Goal: Information Seeking & Learning: Learn about a topic

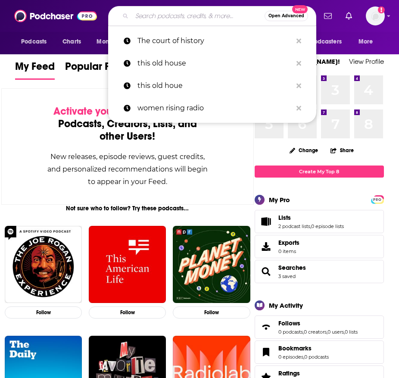
click at [193, 15] on input "Search podcasts, credits, & more..." at bounding box center [198, 16] width 133 height 14
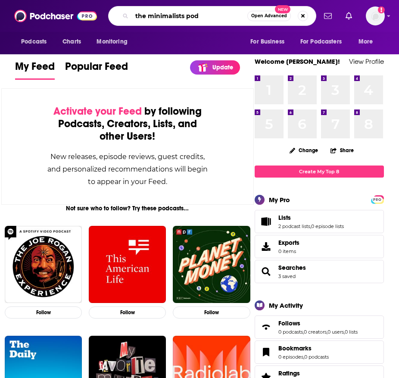
type input "the minimalists pod"
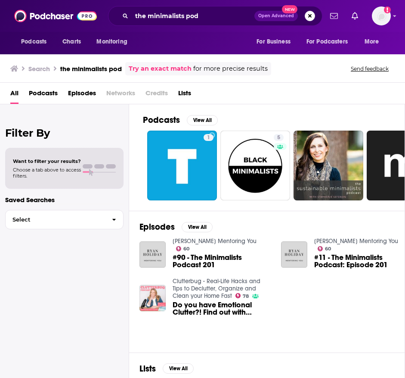
click at [47, 91] on span "Podcasts" at bounding box center [43, 95] width 29 height 18
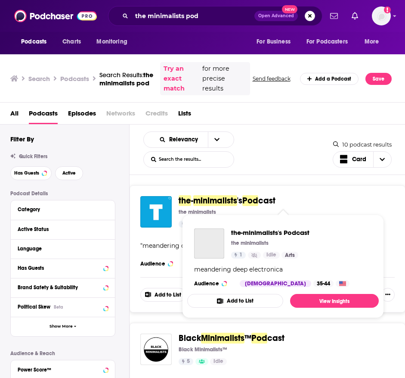
click at [219, 198] on span "minimalists" at bounding box center [215, 200] width 44 height 11
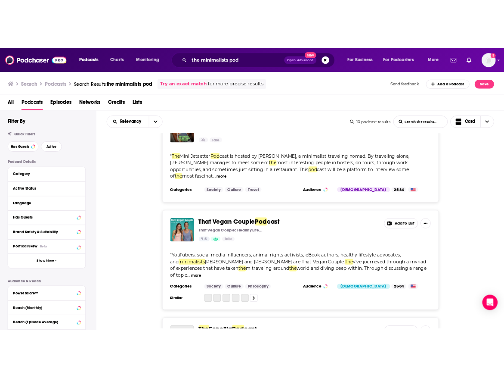
scroll to position [689, 0]
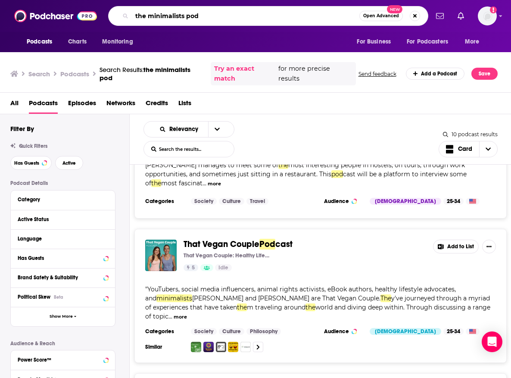
drag, startPoint x: 217, startPoint y: 15, endPoint x: 124, endPoint y: 13, distance: 92.6
click at [124, 13] on div "the minimalists pod Open Advanced New" at bounding box center [268, 16] width 320 height 20
type input "snollygoster"
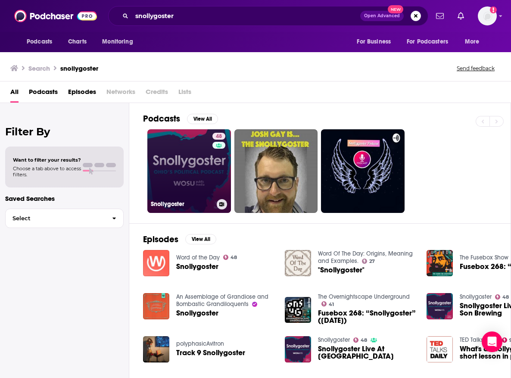
click at [208, 155] on link "48 Snollygoster" at bounding box center [189, 171] width 84 height 84
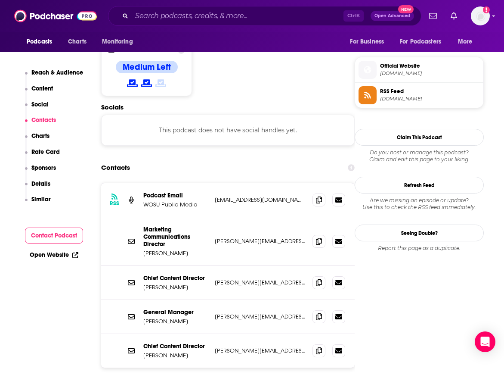
scroll to position [689, 0]
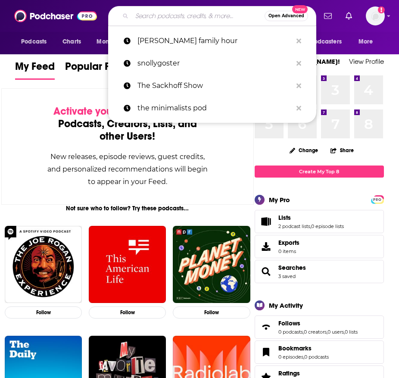
click at [157, 19] on input "Search podcasts, credits, & more..." at bounding box center [198, 16] width 133 height 14
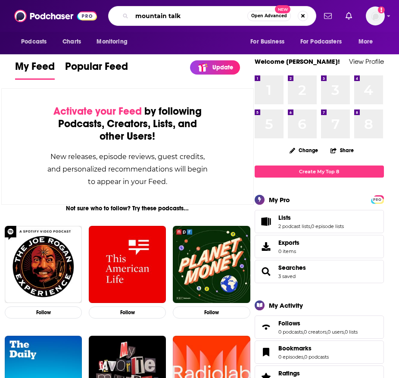
type input "mountain talk"
